Goal: Task Accomplishment & Management: Manage account settings

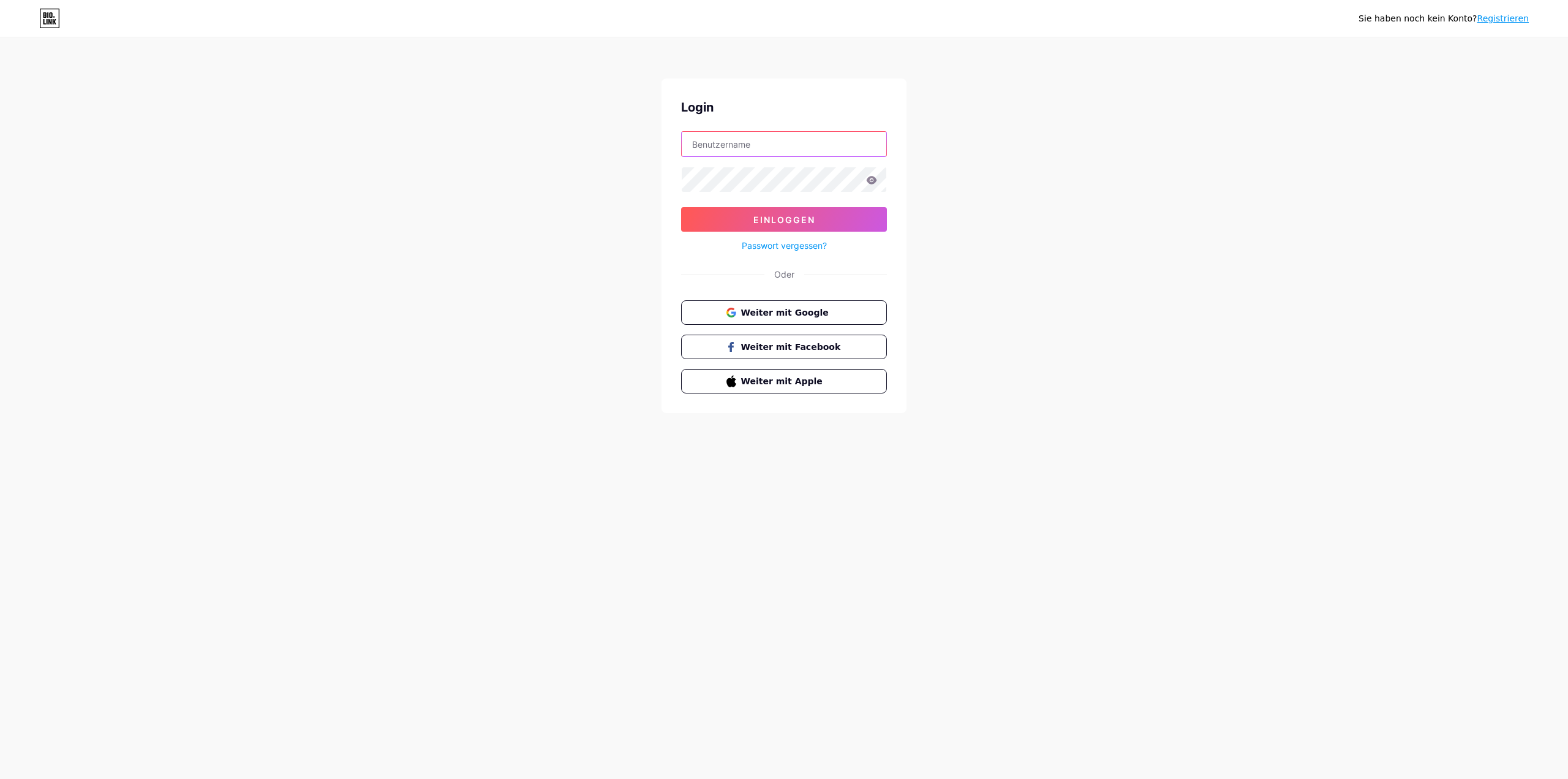
click at [807, 145] on input "text" at bounding box center [784, 144] width 205 height 25
click at [472, 190] on div "Sie haben noch kein Konto? Registrieren Login Einloggen Passwort vergessen? Ode…" at bounding box center [784, 226] width 1568 height 452
click at [766, 141] on input "text" at bounding box center [784, 144] width 205 height 25
type input "[EMAIL_ADDRESS][DOMAIN_NAME]"
click at [784, 217] on font "Einloggen" at bounding box center [784, 220] width 62 height 10
